Goal: Information Seeking & Learning: Check status

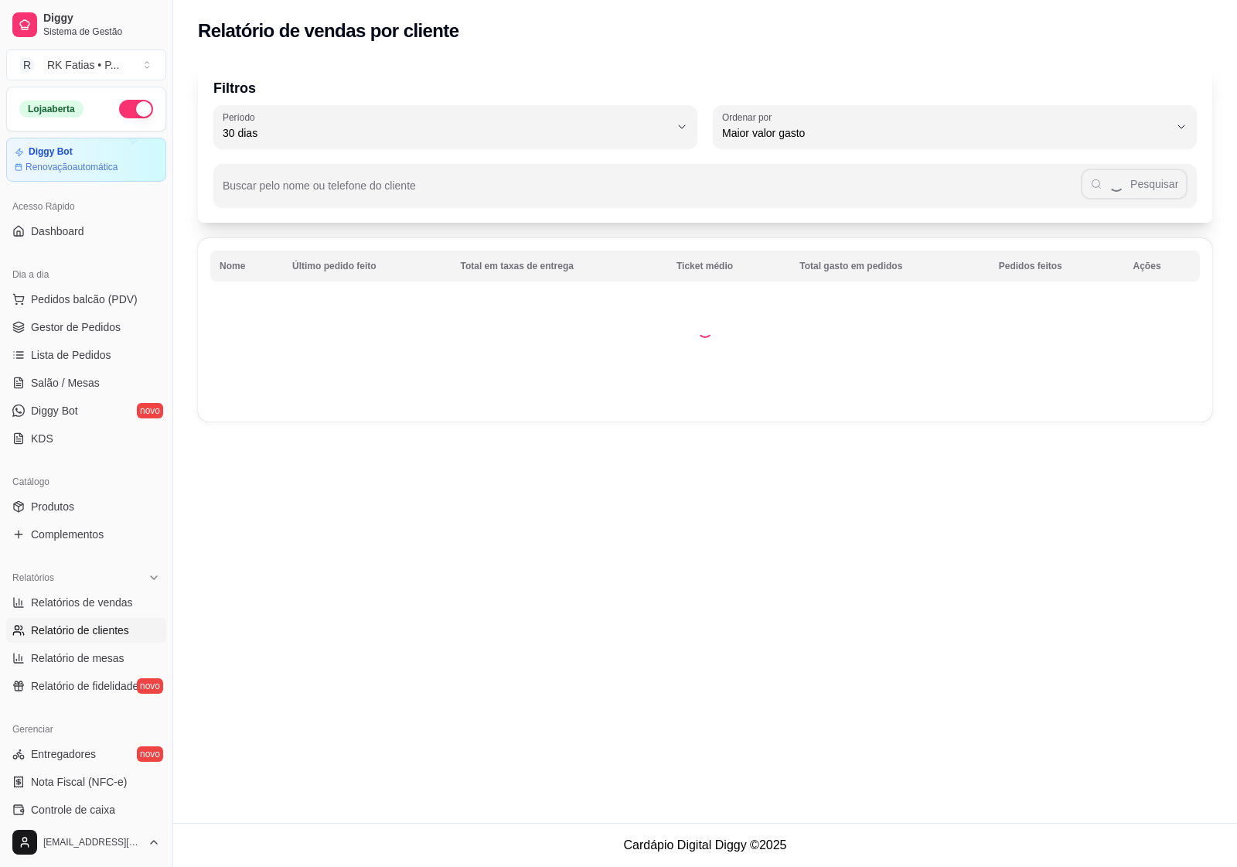
select select "30"
select select "HIGHEST_TOTAL_SPENT_WITH_ORDERS"
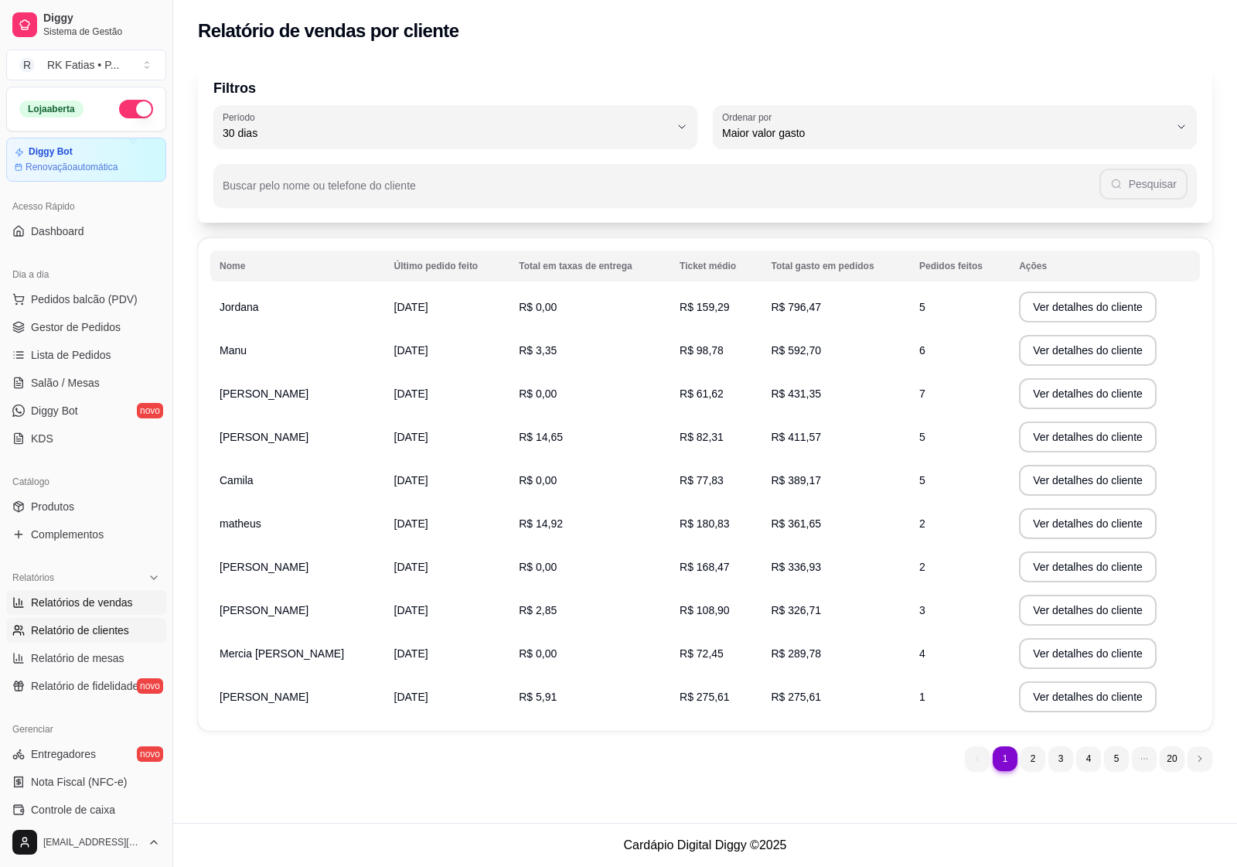
click at [91, 609] on span "Relatórios de vendas" at bounding box center [82, 601] width 102 height 15
select select "ALL"
select select "0"
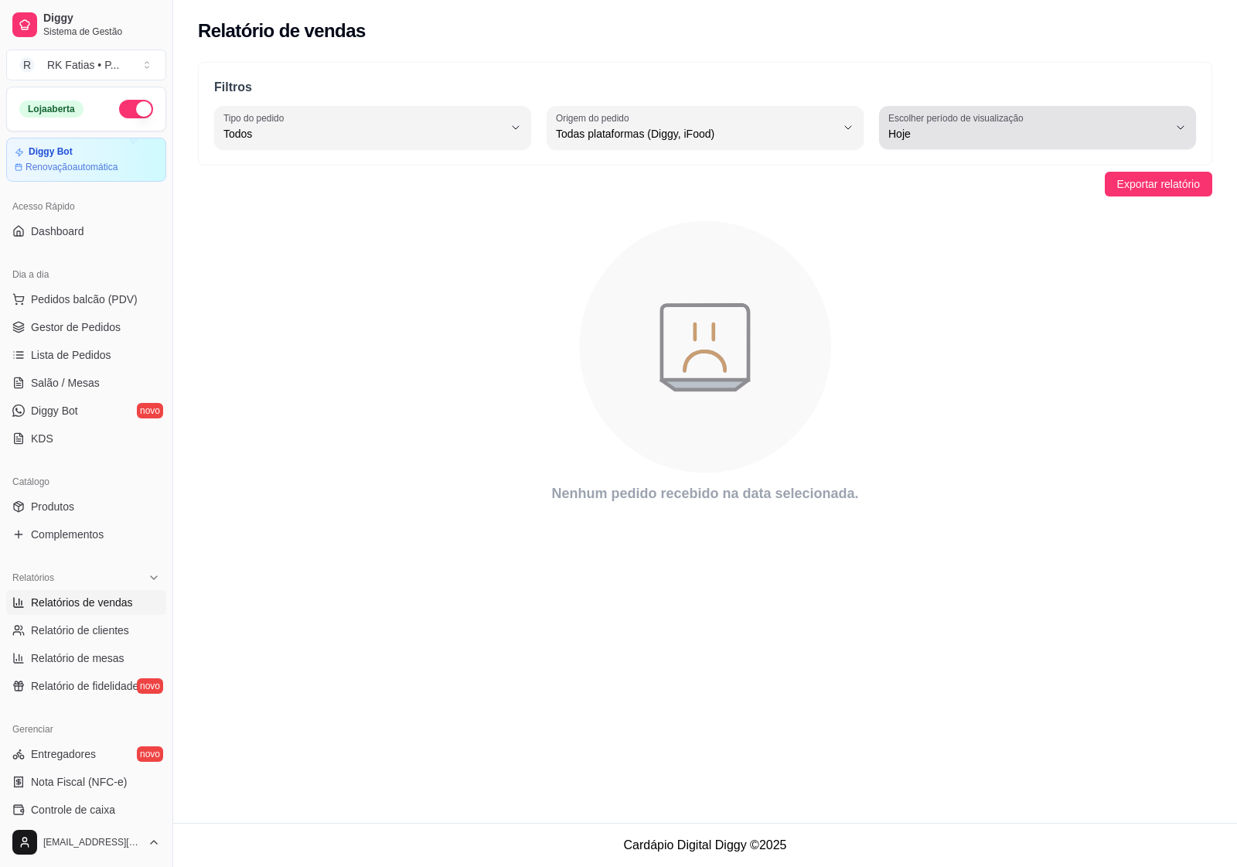
click at [1053, 128] on span "Hoje" at bounding box center [1028, 133] width 280 height 15
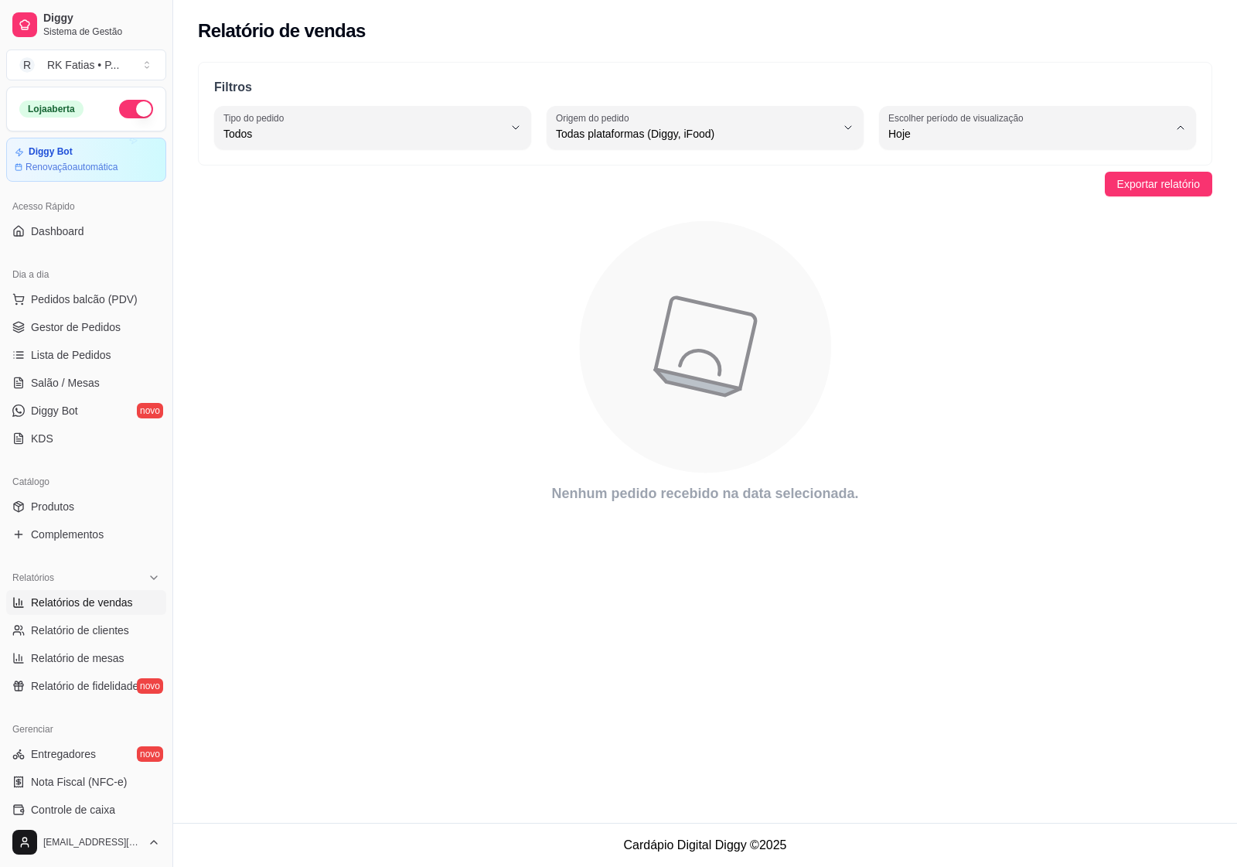
click at [984, 195] on span "Ontem" at bounding box center [1030, 196] width 266 height 15
type input "1"
select select "1"
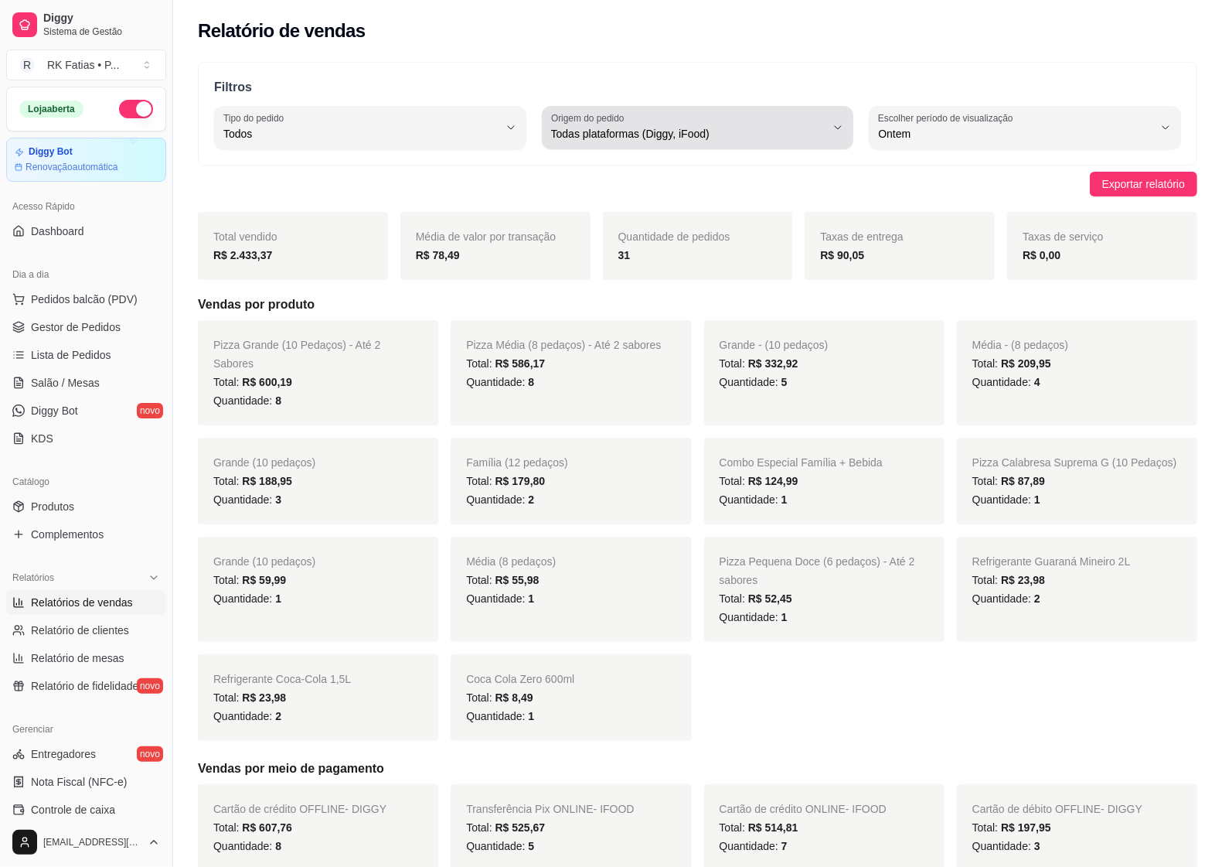
click at [631, 141] on div "Todas plataformas (Diggy, iFood)" at bounding box center [688, 127] width 275 height 31
click at [620, 225] on span "iFood" at bounding box center [690, 221] width 261 height 15
type input "IFOOD"
select select "IFOOD"
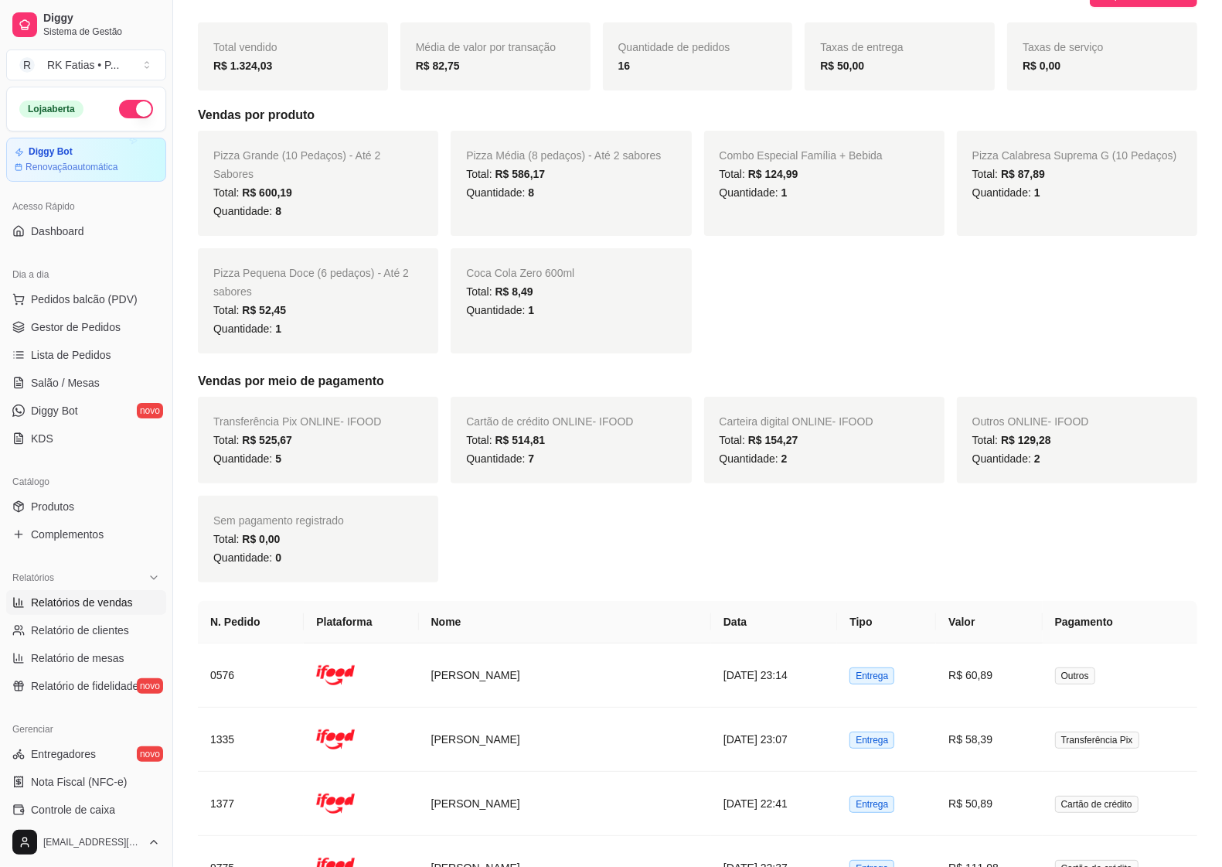
scroll to position [193, 0]
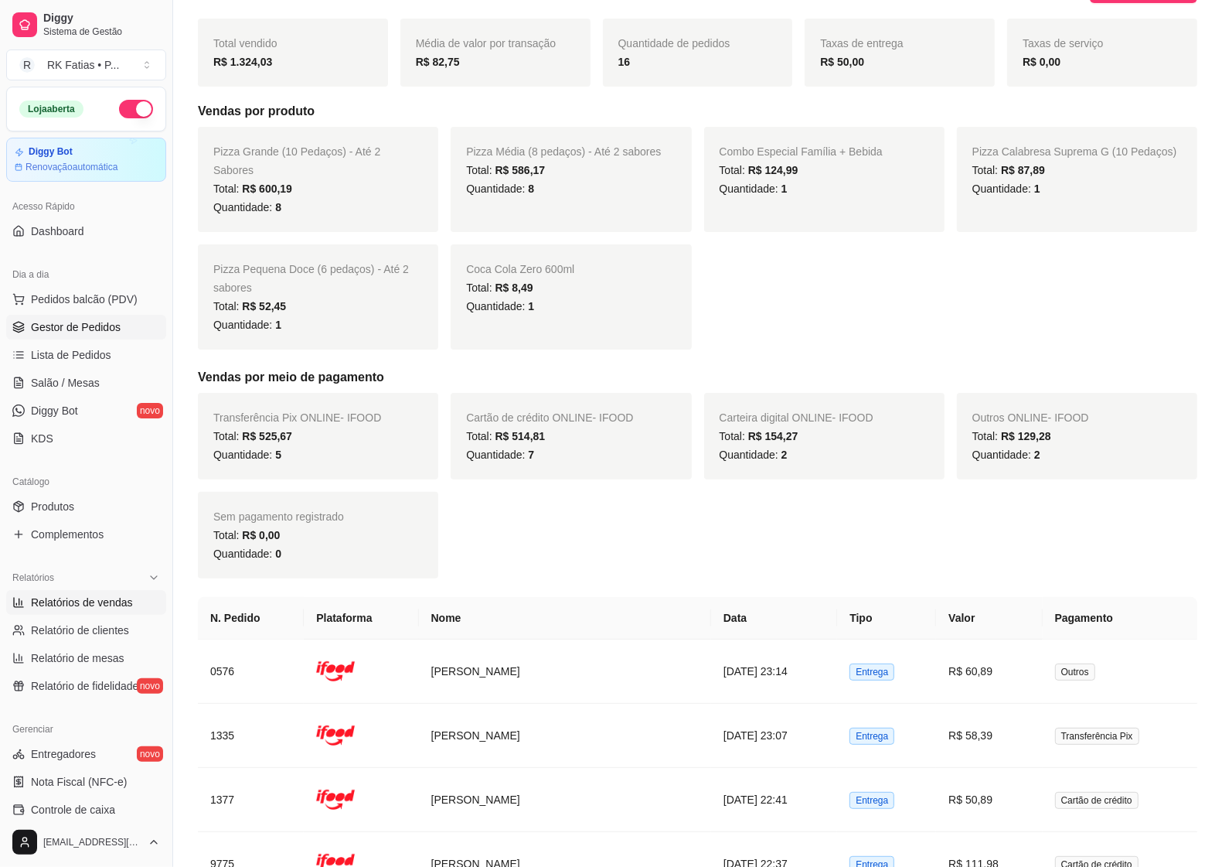
click at [66, 333] on span "Gestor de Pedidos" at bounding box center [76, 326] width 90 height 15
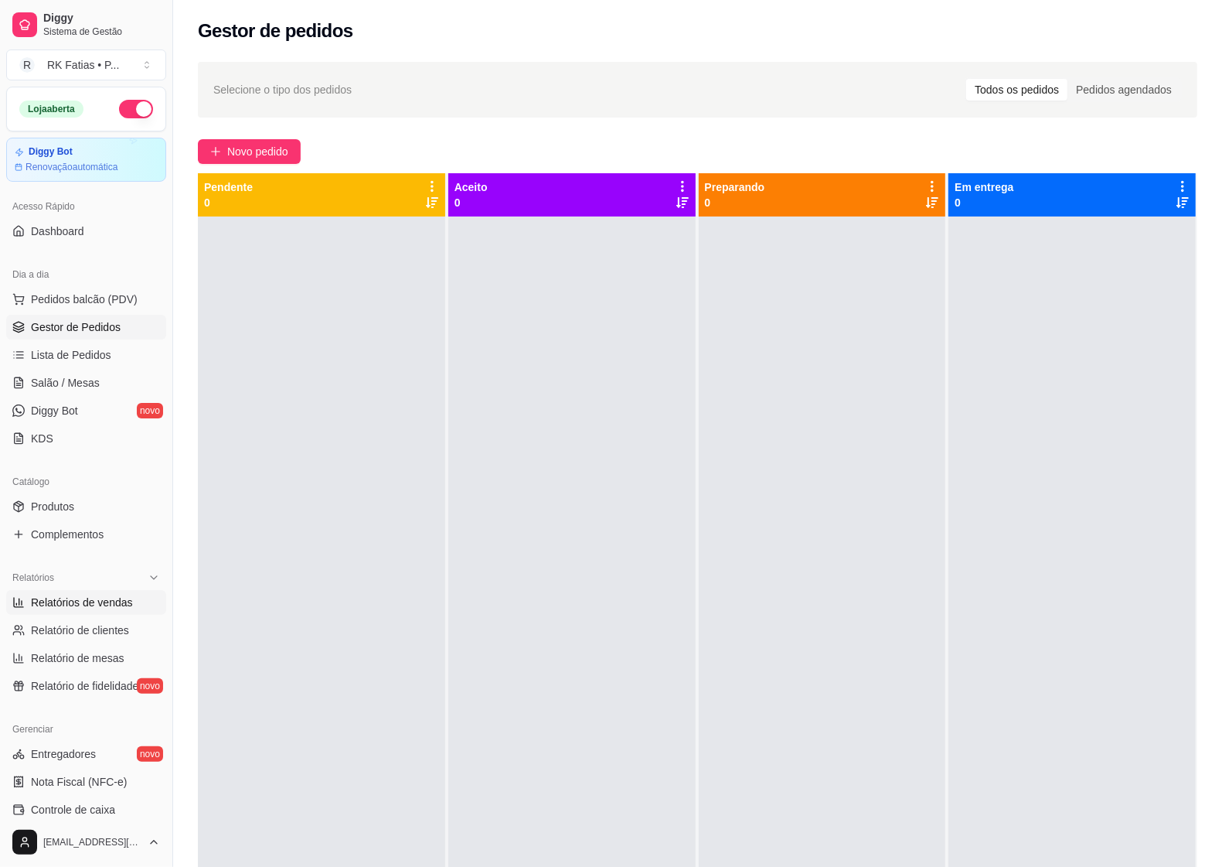
click at [68, 592] on link "Relatórios de vendas" at bounding box center [86, 602] width 160 height 25
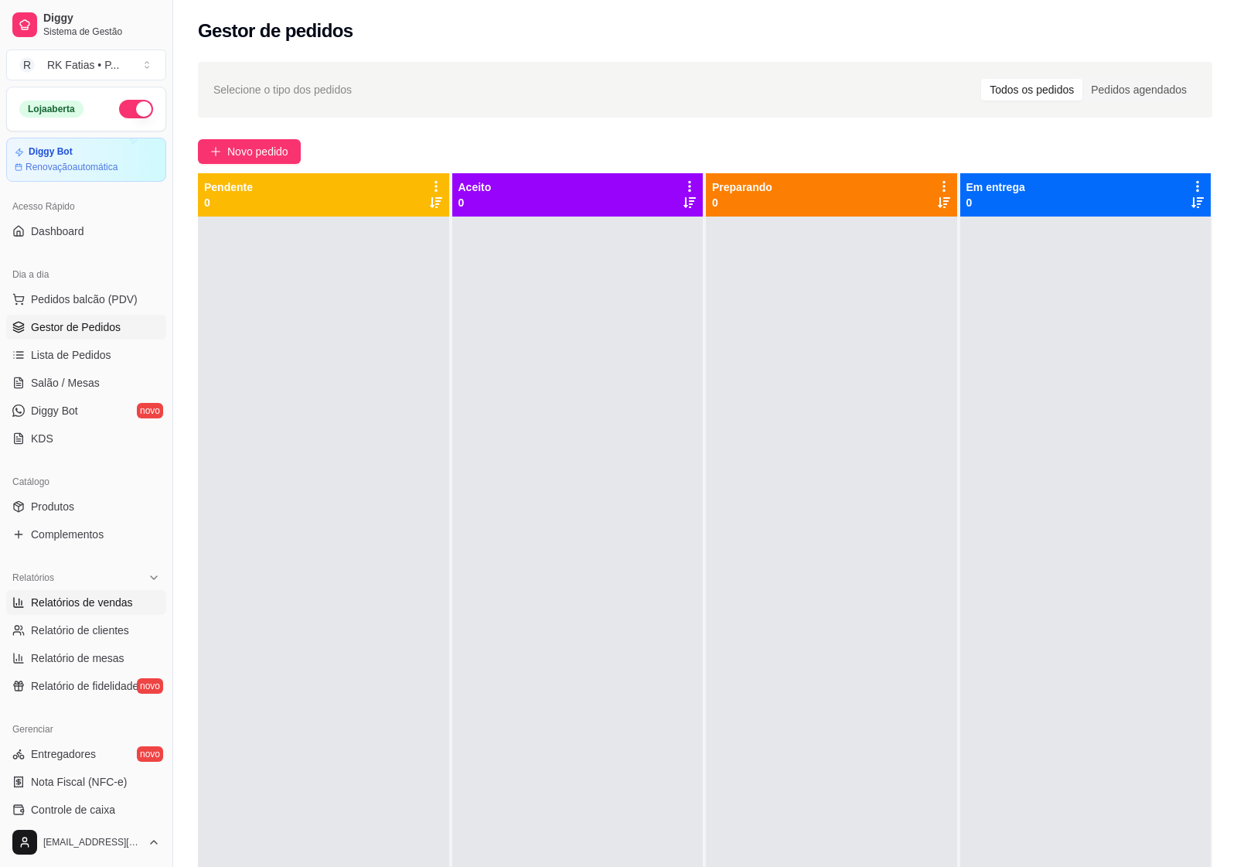
select select "ALL"
select select "0"
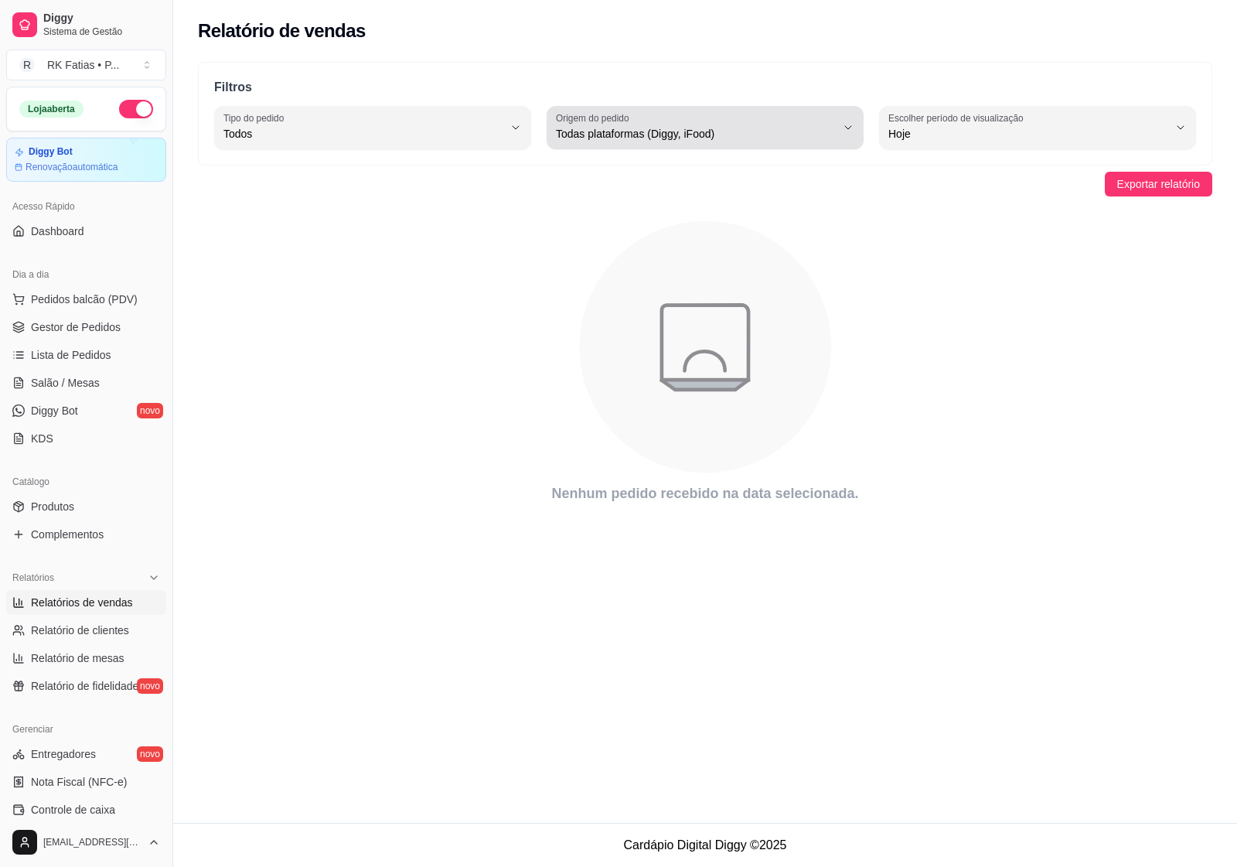
click at [720, 120] on div "Todas plataformas (Diggy, iFood)" at bounding box center [696, 127] width 280 height 31
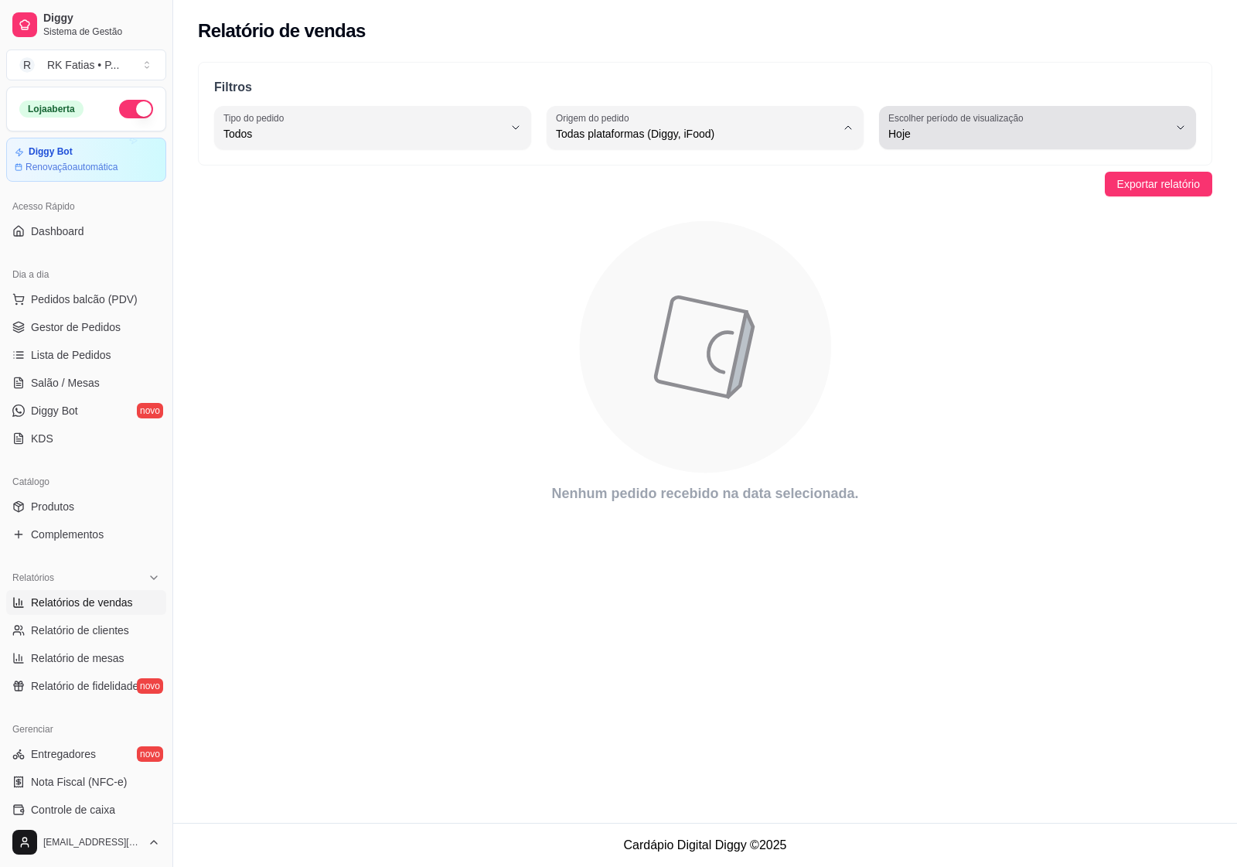
click at [1127, 121] on div "Hoje" at bounding box center [1028, 127] width 280 height 31
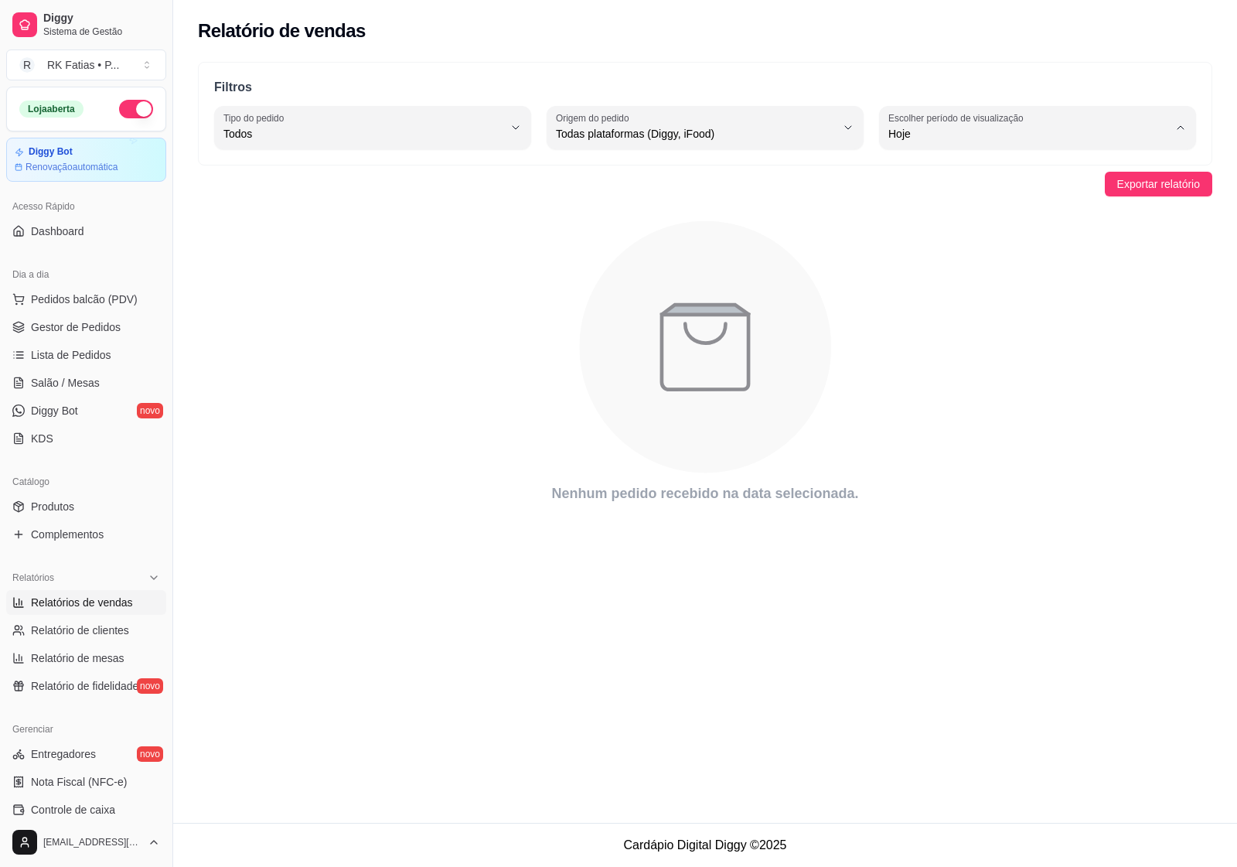
click at [1030, 208] on li "Ontem" at bounding box center [1037, 196] width 292 height 24
type input "1"
select select "1"
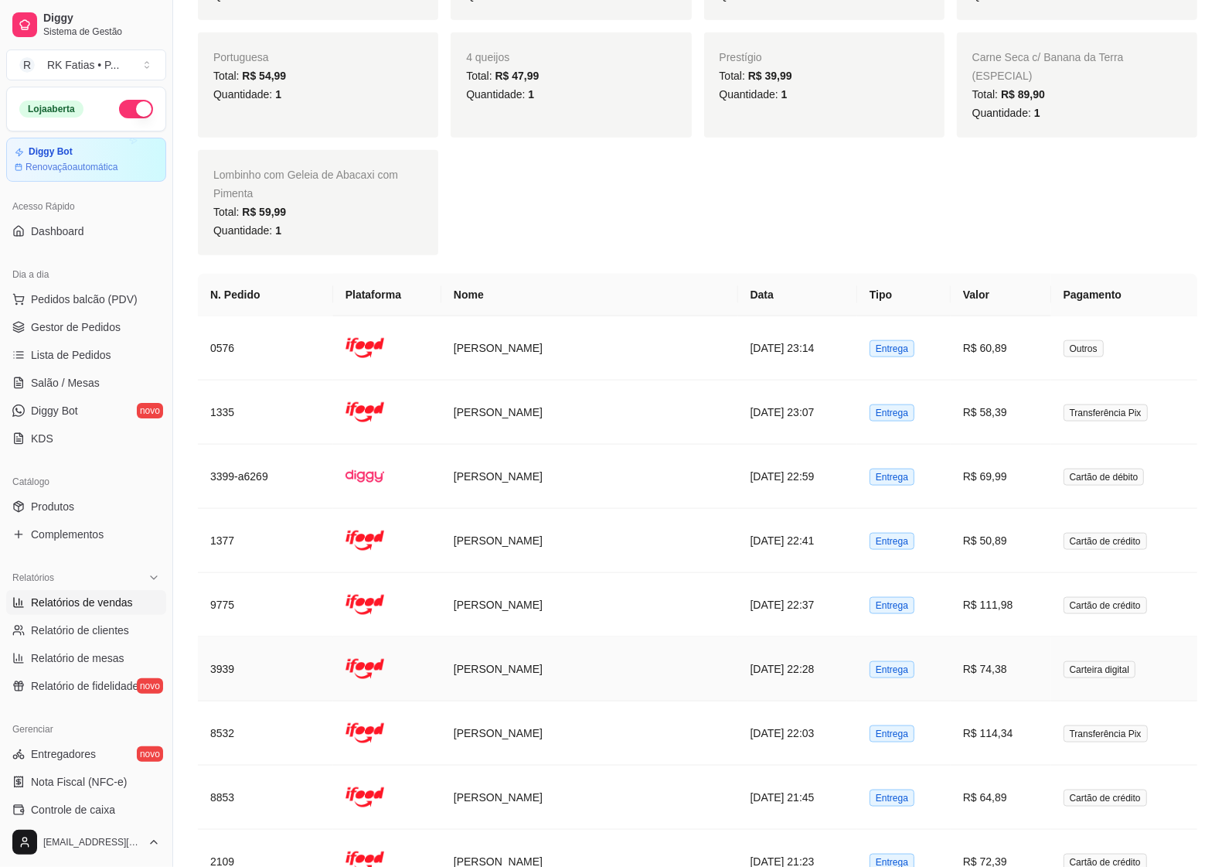
scroll to position [1546, 0]
